Goal: Information Seeking & Learning: Understand process/instructions

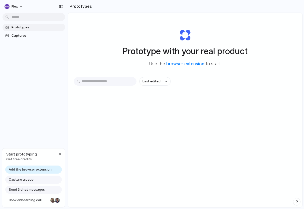
click at [40, 170] on span "Add the browser extension" at bounding box center [30, 169] width 43 height 5
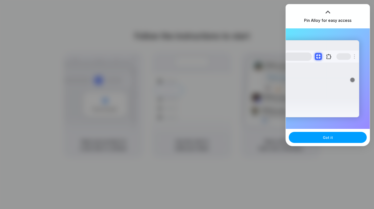
click at [333, 135] on button "Got it" at bounding box center [328, 137] width 78 height 11
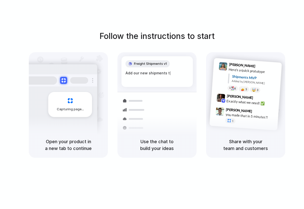
click at [166, 148] on h5 "Use the chat to build your ideas" at bounding box center [157, 145] width 67 height 14
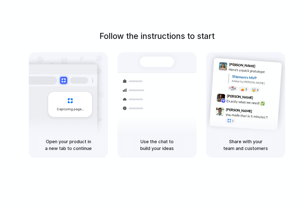
click at [248, 149] on h5 "Share with your team and customers" at bounding box center [245, 145] width 67 height 14
click at [217, 19] on div "Follow the instructions to start Capturing page Open your product in a new tab …" at bounding box center [157, 109] width 315 height 219
